Goal: Task Accomplishment & Management: Complete application form

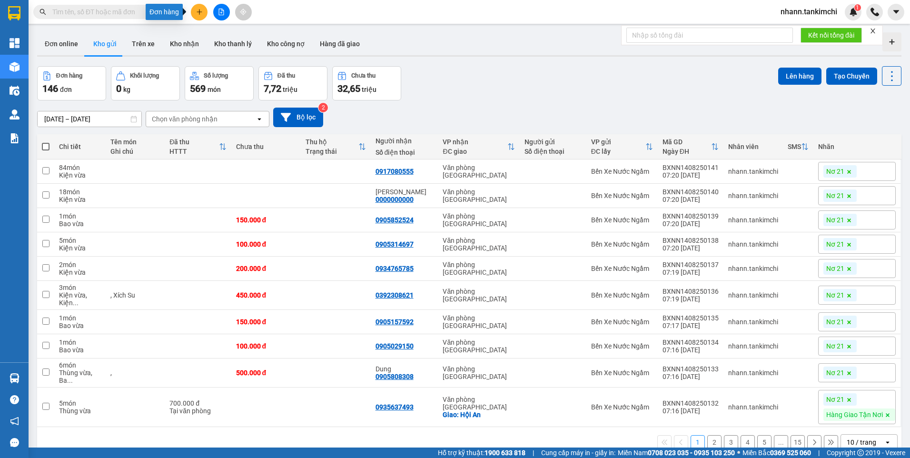
click at [199, 12] on icon "plus" at bounding box center [199, 11] width 5 height 0
click at [246, 37] on div "Tạo đơn hàng" at bounding box center [236, 35] width 41 height 10
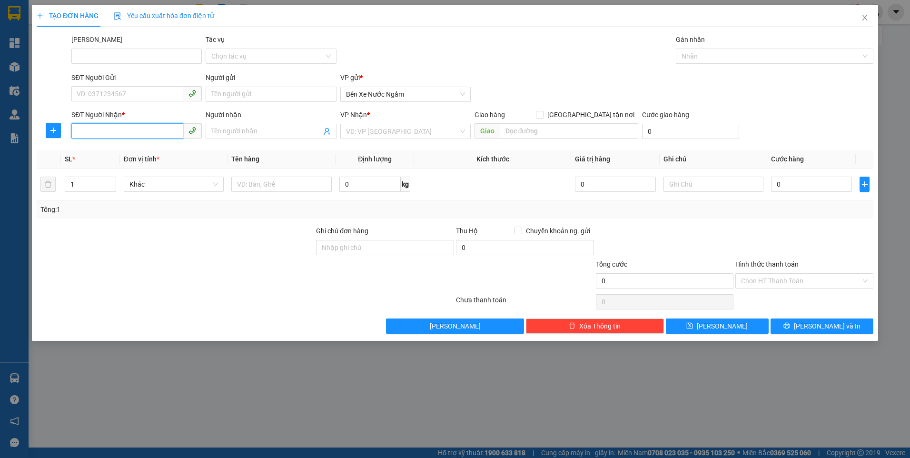
click at [123, 133] on input "SĐT Người Nhận *" at bounding box center [127, 130] width 112 height 15
click at [709, 55] on div at bounding box center [769, 55] width 183 height 11
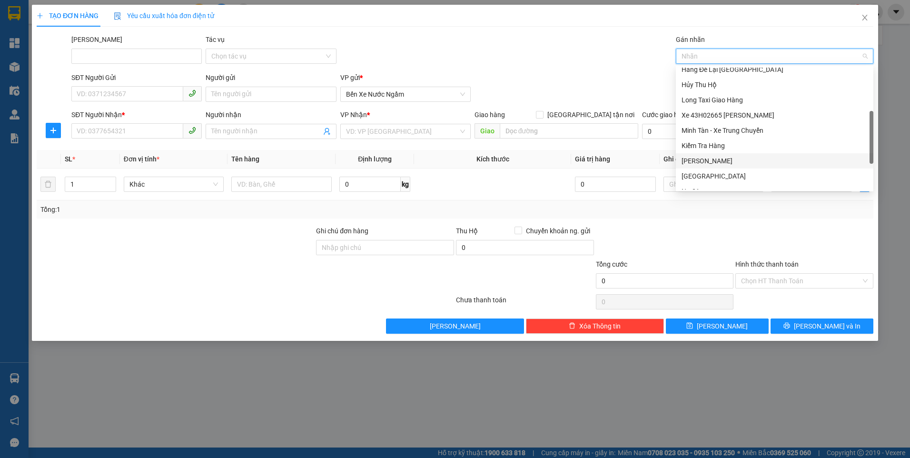
scroll to position [228, 0]
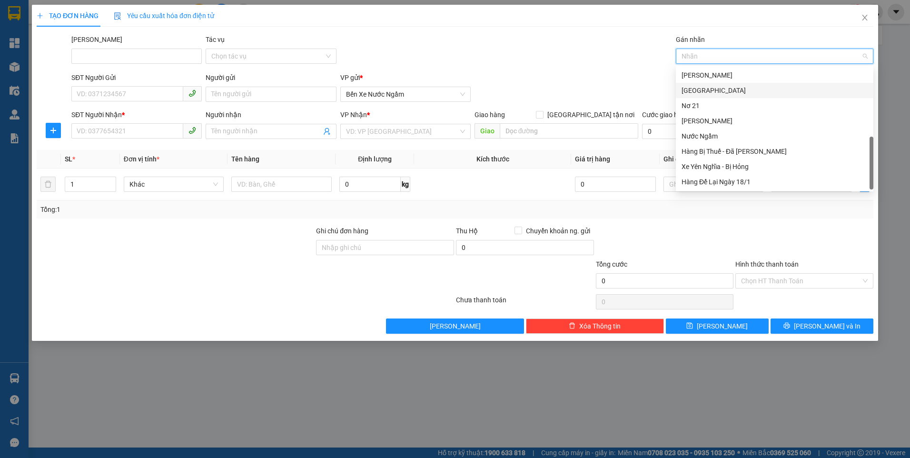
click at [703, 89] on div "Yên Nghĩa" at bounding box center [775, 90] width 186 height 10
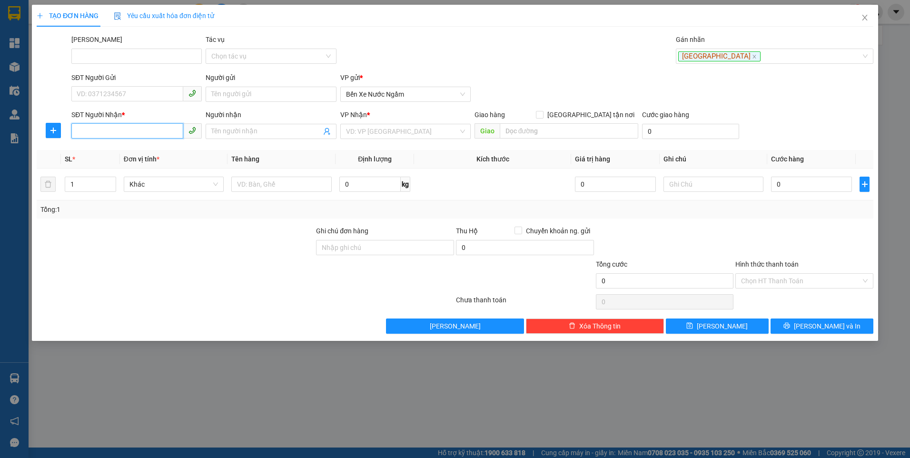
click at [93, 135] on input "SĐT Người Nhận *" at bounding box center [127, 130] width 112 height 15
type input "0914567345"
click at [399, 129] on input "search" at bounding box center [402, 131] width 112 height 14
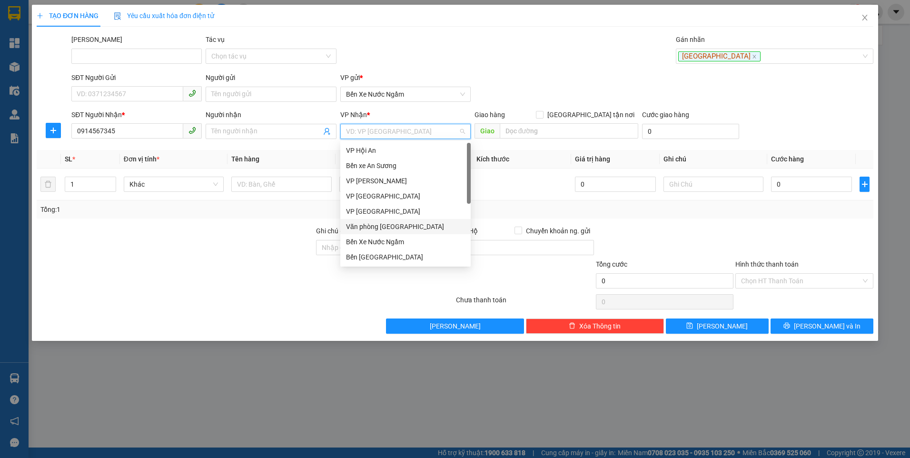
click at [399, 228] on div "Văn phòng Đà Nẵng" at bounding box center [405, 226] width 119 height 10
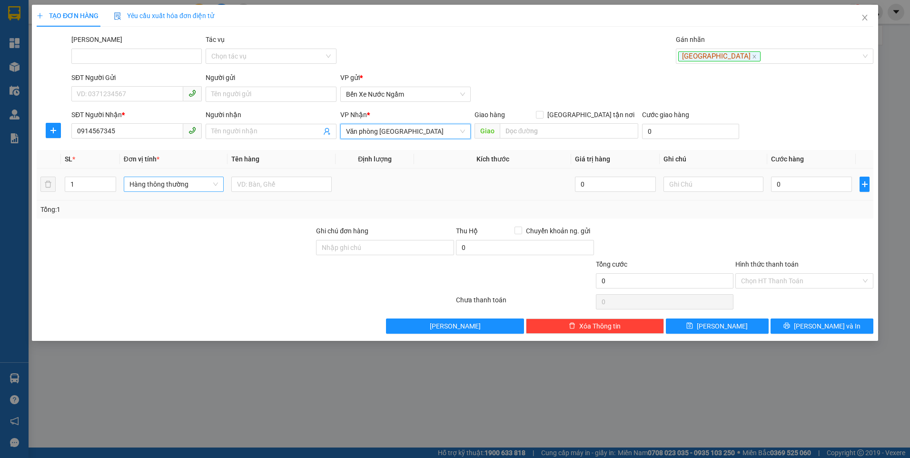
click at [141, 182] on span "Hàng thông thường" at bounding box center [173, 184] width 89 height 14
type input "xôp"
drag, startPoint x: 148, startPoint y: 205, endPoint x: 154, endPoint y: 204, distance: 6.3
click at [148, 204] on div "Thùng xốp" at bounding box center [173, 203] width 89 height 10
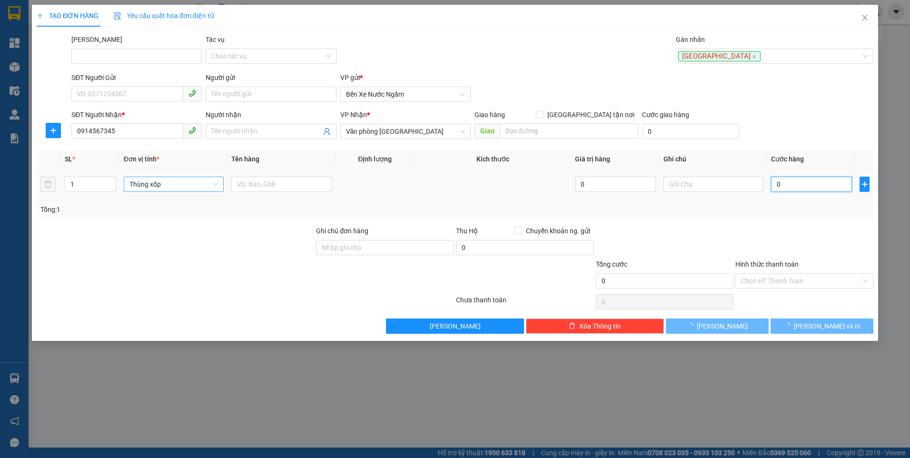
click at [802, 183] on input "0" at bounding box center [811, 184] width 81 height 15
type input "5"
type input "50"
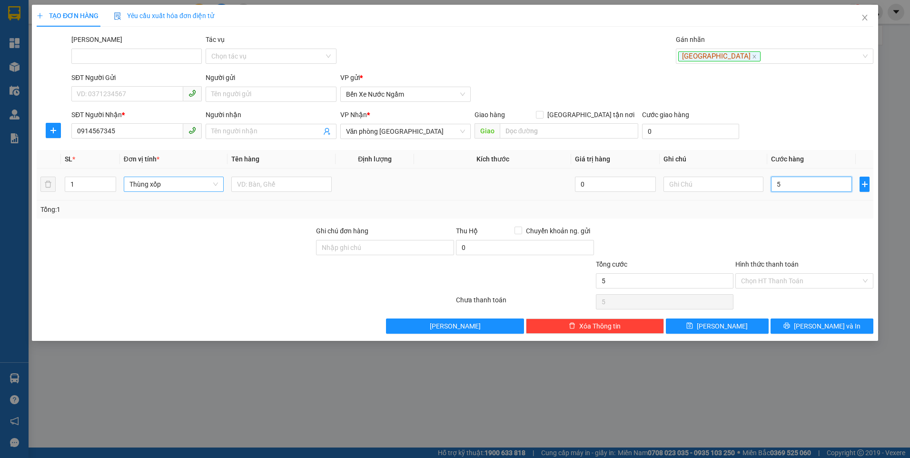
type input "50"
type input "50.000"
click at [767, 282] on input "Hình thức thanh toán" at bounding box center [801, 281] width 120 height 14
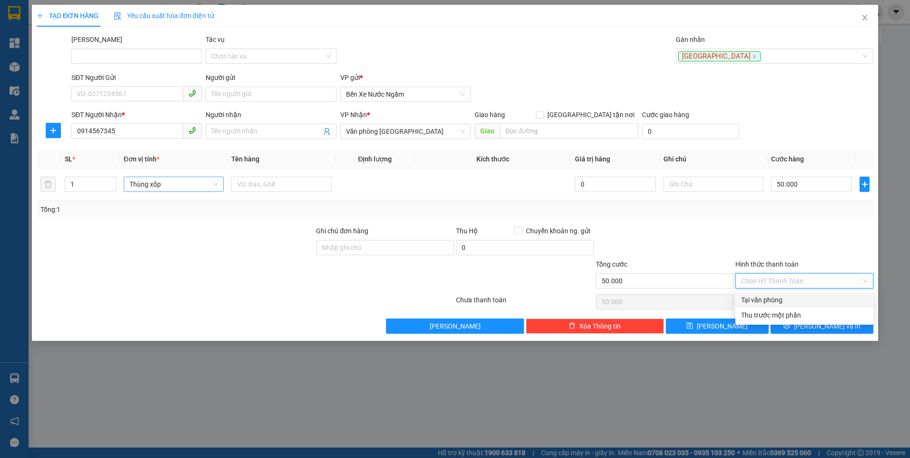
click at [767, 301] on div "Tại văn phòng" at bounding box center [804, 300] width 127 height 10
type input "0"
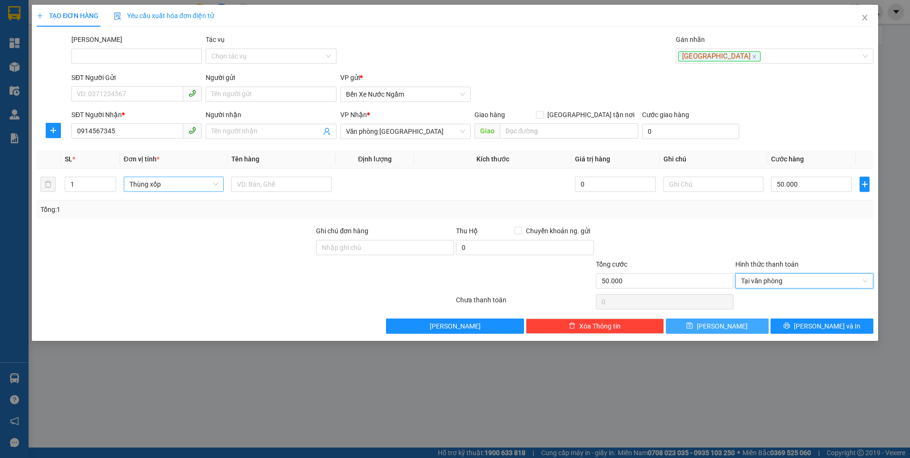
click at [693, 329] on icon "save" at bounding box center [689, 325] width 7 height 7
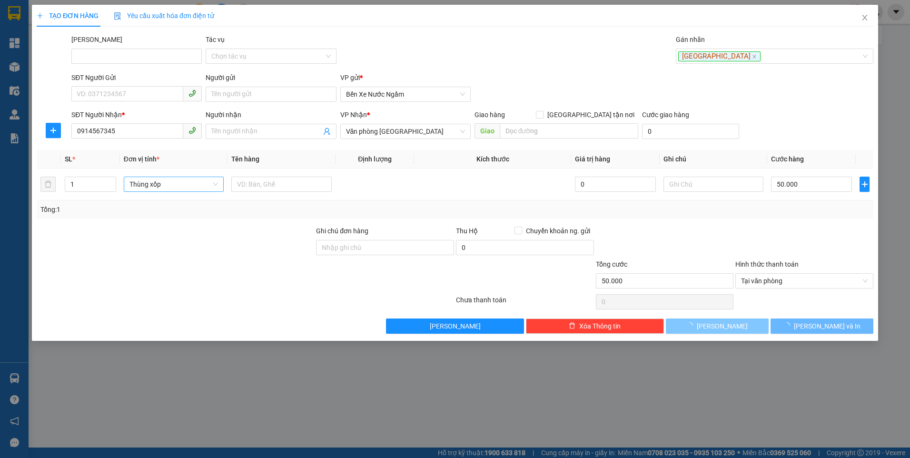
type input "0"
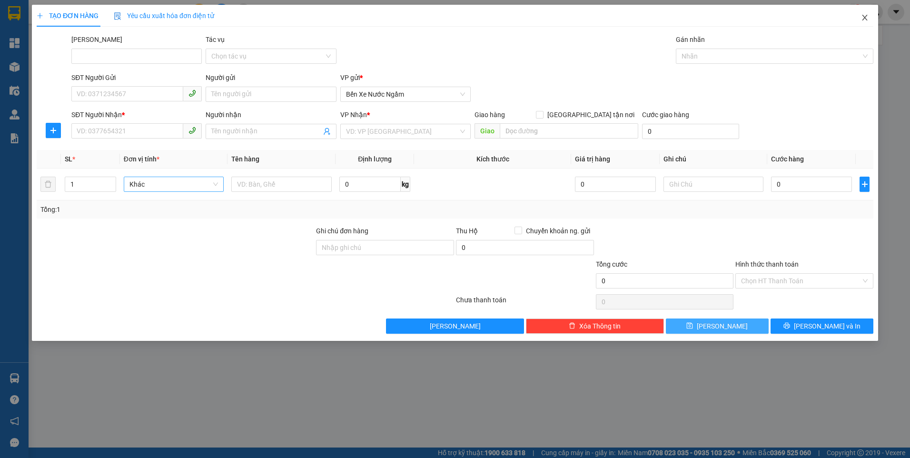
click at [865, 20] on icon "close" at bounding box center [865, 18] width 8 height 8
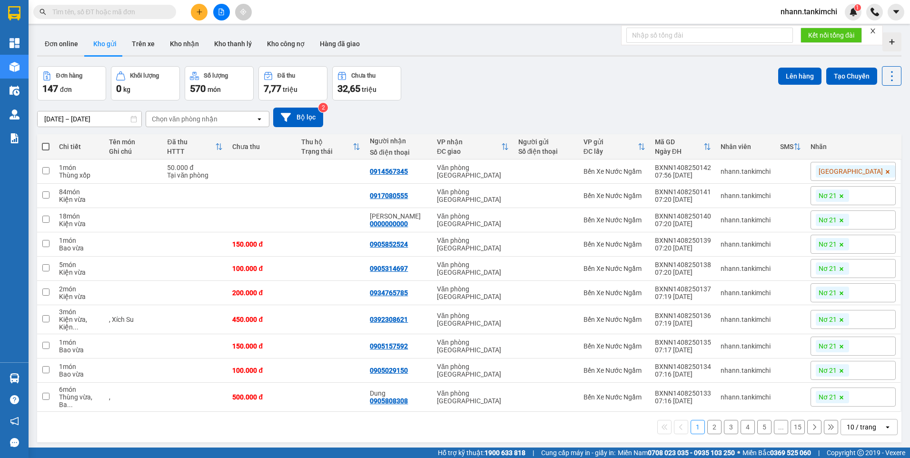
drag, startPoint x: 139, startPoint y: 10, endPoint x: 147, endPoint y: 12, distance: 8.7
click at [139, 10] on input "text" at bounding box center [108, 12] width 112 height 10
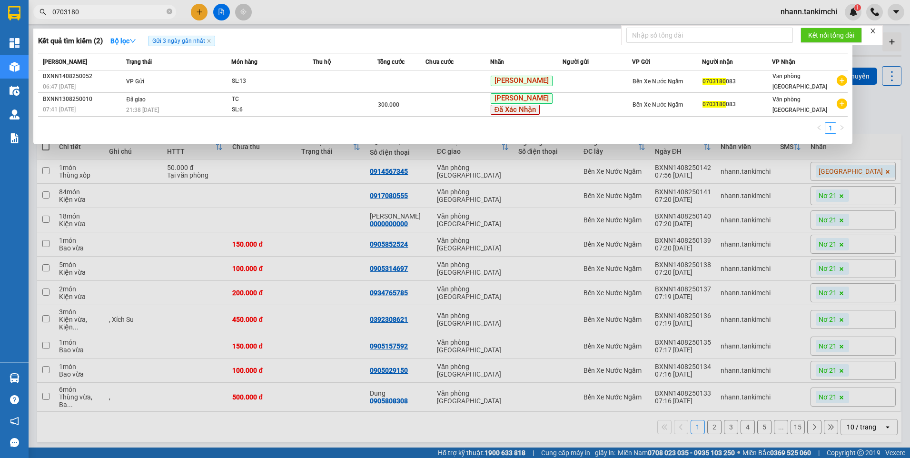
type input "0703180"
click at [368, 418] on div at bounding box center [455, 229] width 910 height 458
